Goal: Transaction & Acquisition: Purchase product/service

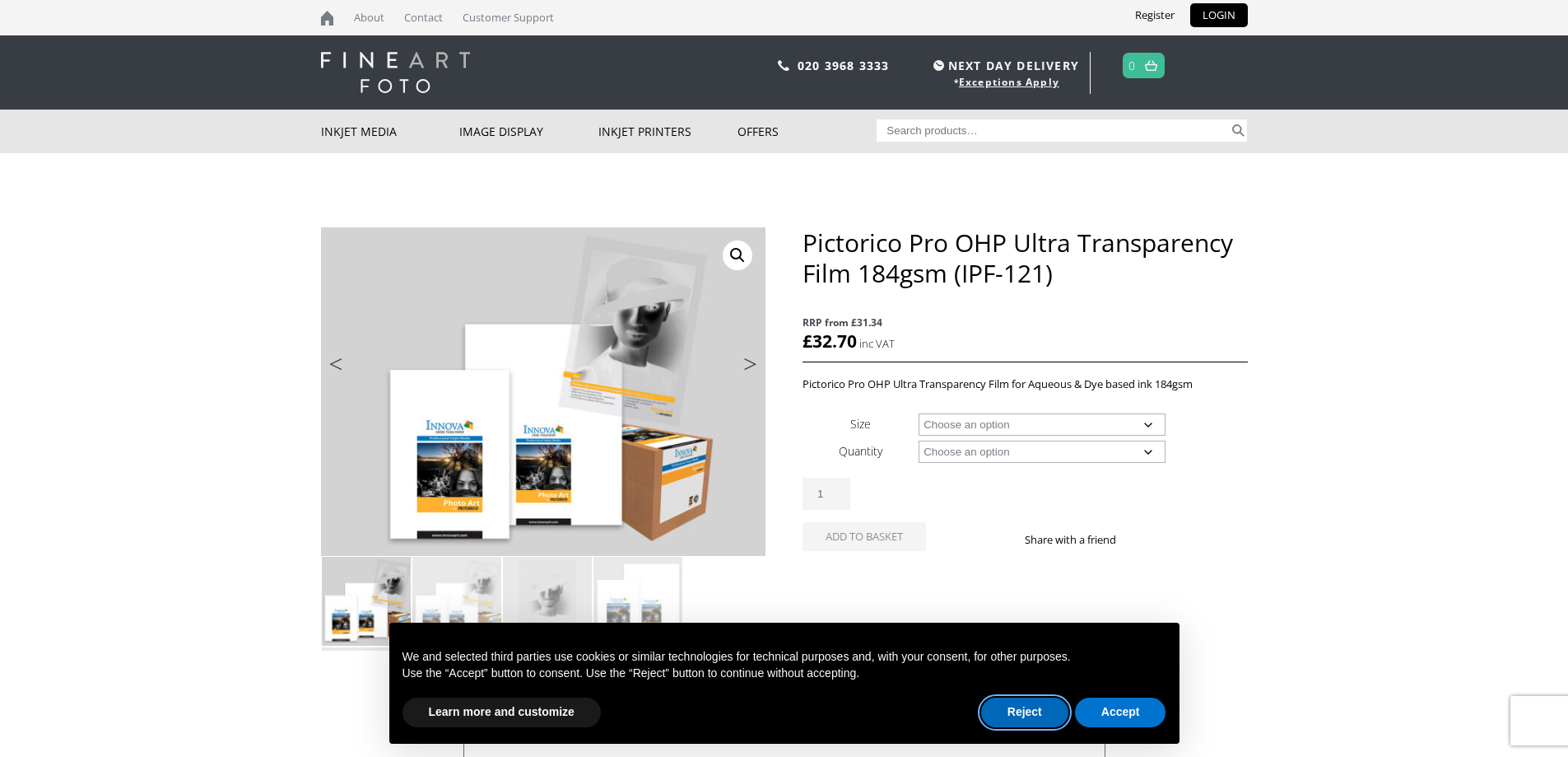
click at [1039, 701] on button "Reject" at bounding box center [1024, 713] width 87 height 30
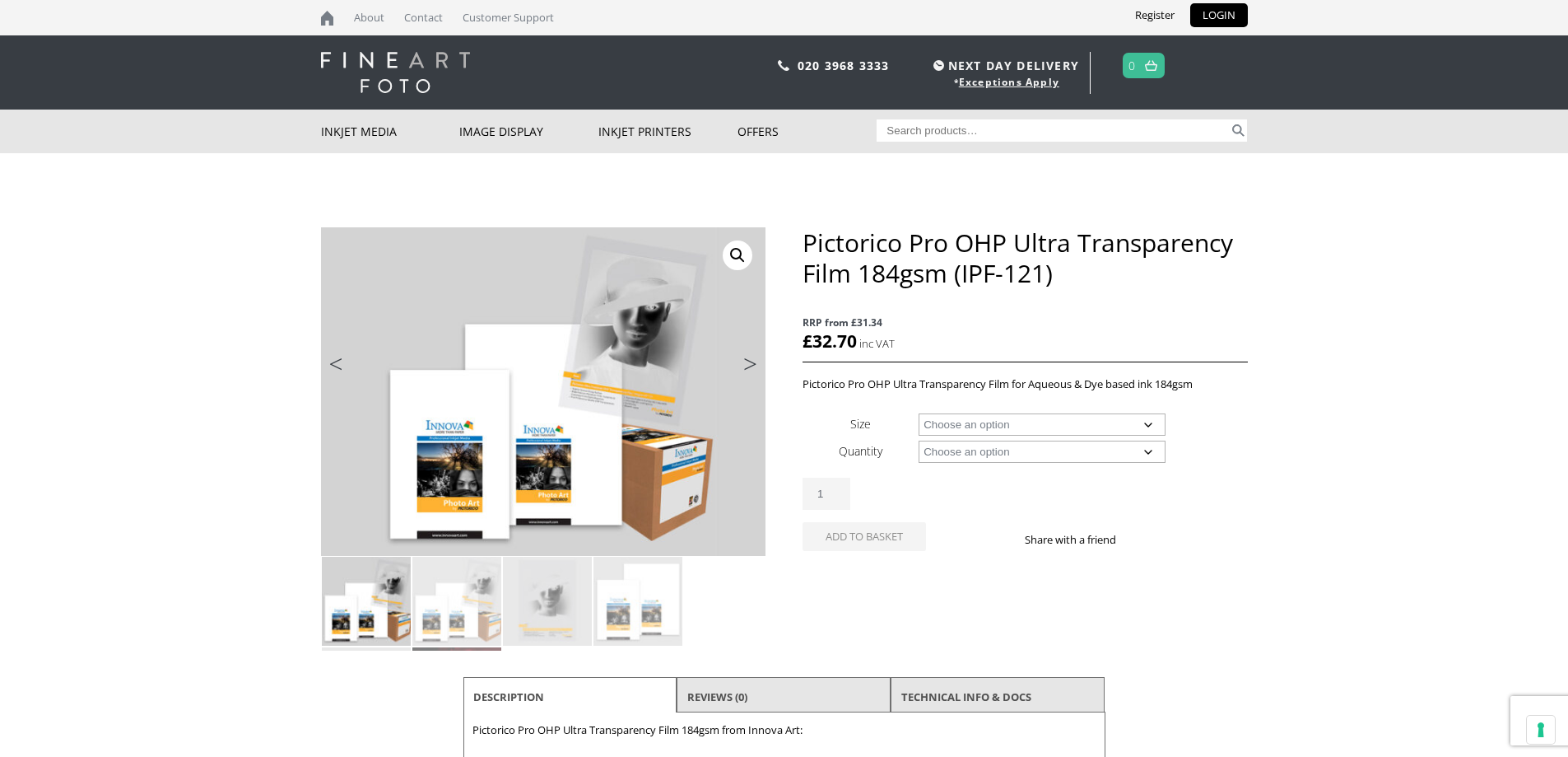
click at [1100, 423] on select "Choose an option A4 Sheet A3+ Sheet 17" Wide Roll 24" Wide Roll 44" Wide Roll" at bounding box center [1042, 425] width 247 height 23
click at [918, 413] on select "Choose an option A4 Sheet A3+ Sheet 17" Wide Roll 24" Wide Roll 44" Wide Roll" at bounding box center [1042, 425] width 247 height 23
select select "a4-sheet"
click at [1038, 442] on select "Choose an option 20 Sheets" at bounding box center [1042, 452] width 247 height 23
select select "20-sheets"
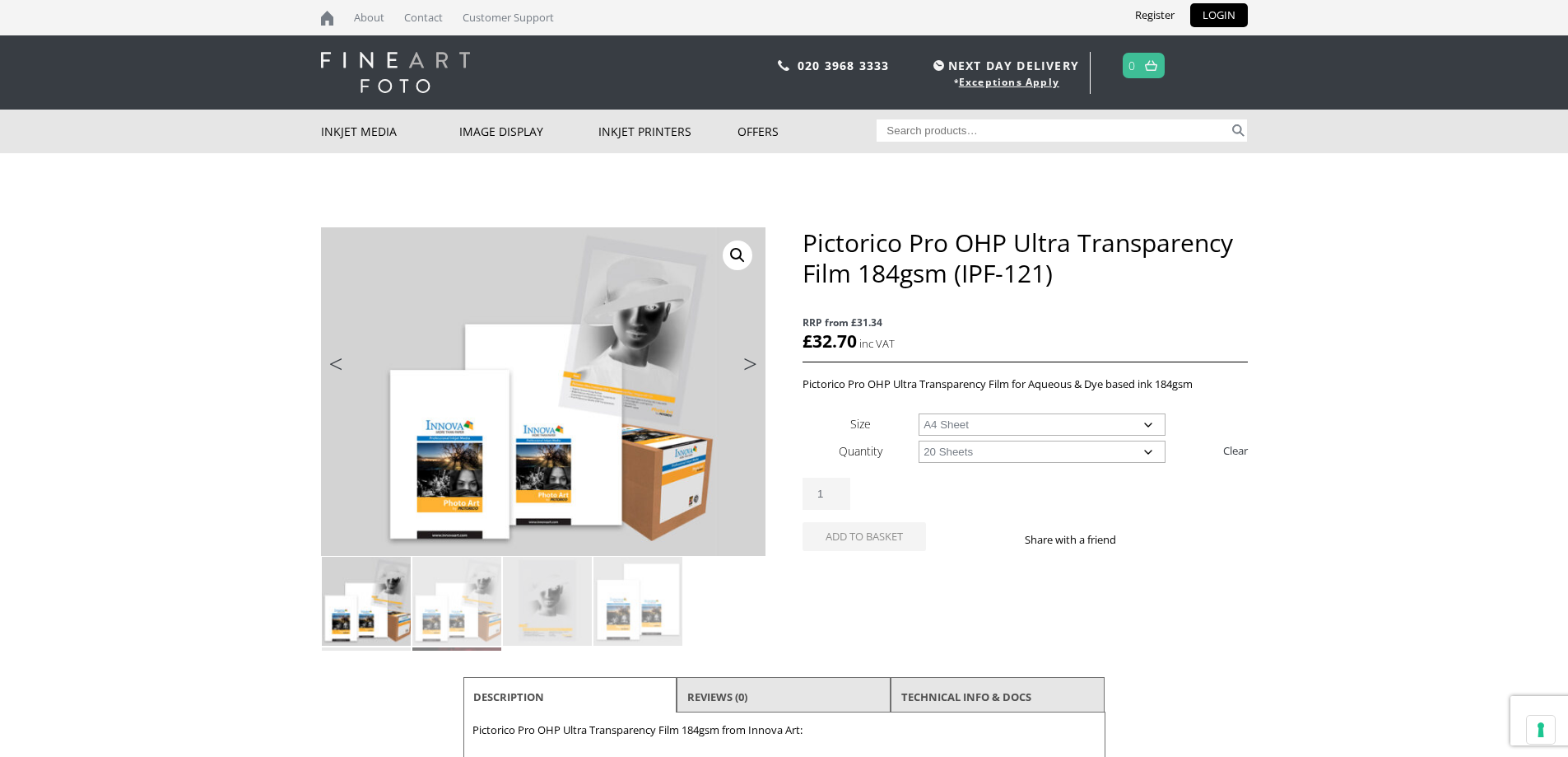
click at [918, 440] on select "Choose an option 20 Sheets" at bounding box center [1042, 452] width 247 height 23
select select "a4-sheet"
